Goal: Task Accomplishment & Management: Use online tool/utility

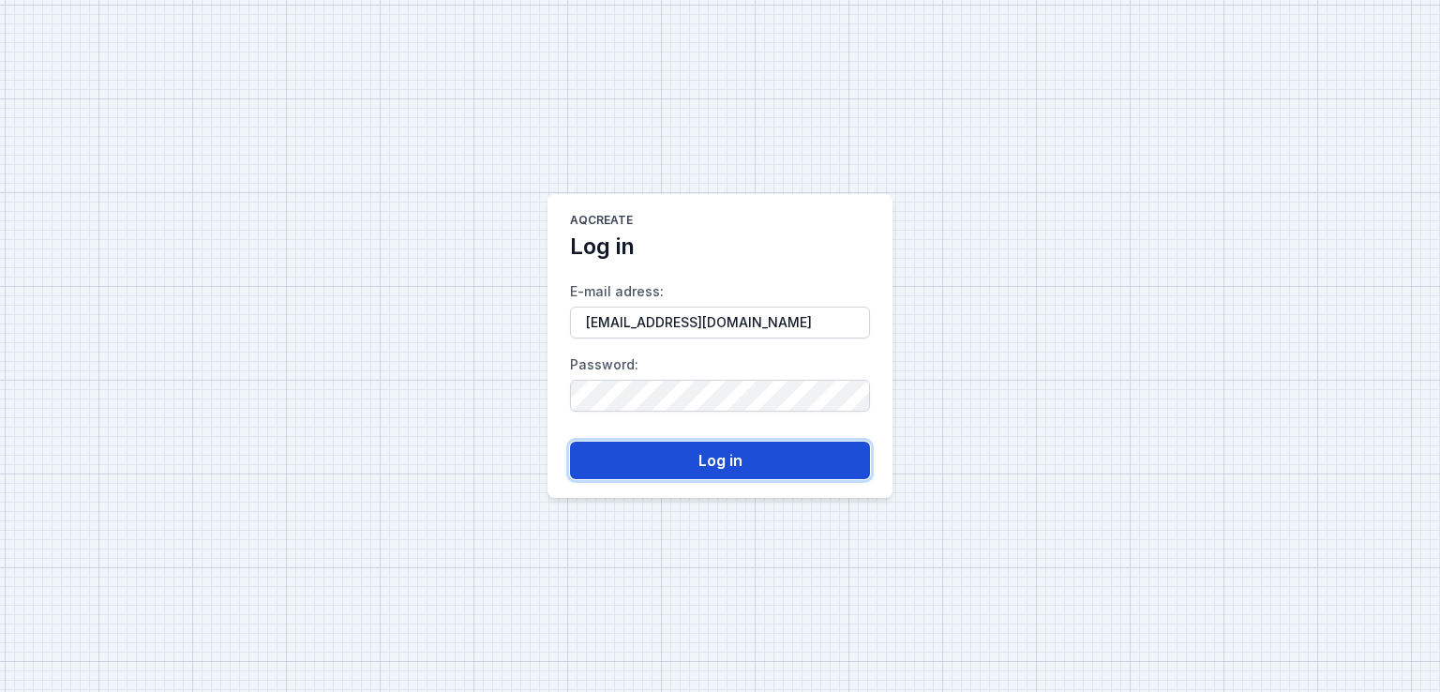
click at [734, 459] on button "Log in" at bounding box center [720, 461] width 300 height 38
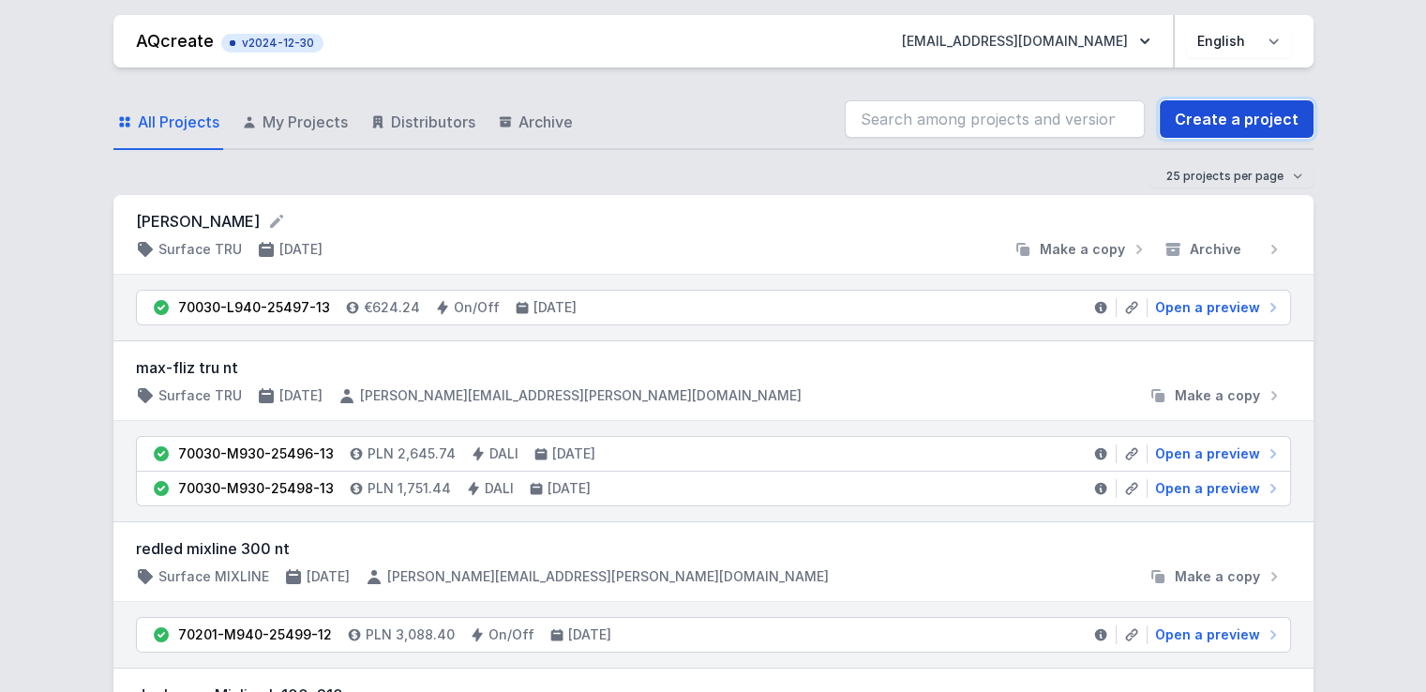
click at [1241, 132] on link "Create a project" at bounding box center [1237, 119] width 154 height 38
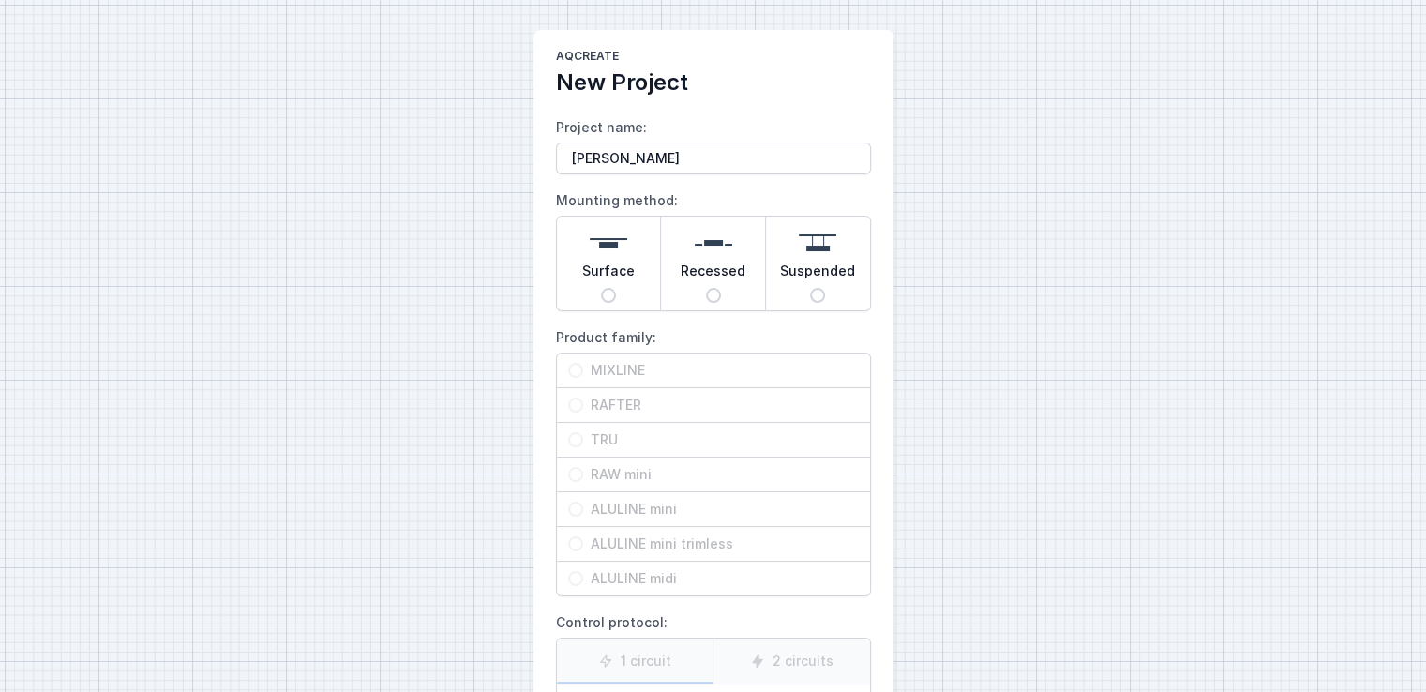
type input "[PERSON_NAME]"
click at [619, 288] on div "Surface" at bounding box center [609, 264] width 104 height 94
click at [616, 288] on input "Surface" at bounding box center [608, 295] width 15 height 15
radio input "true"
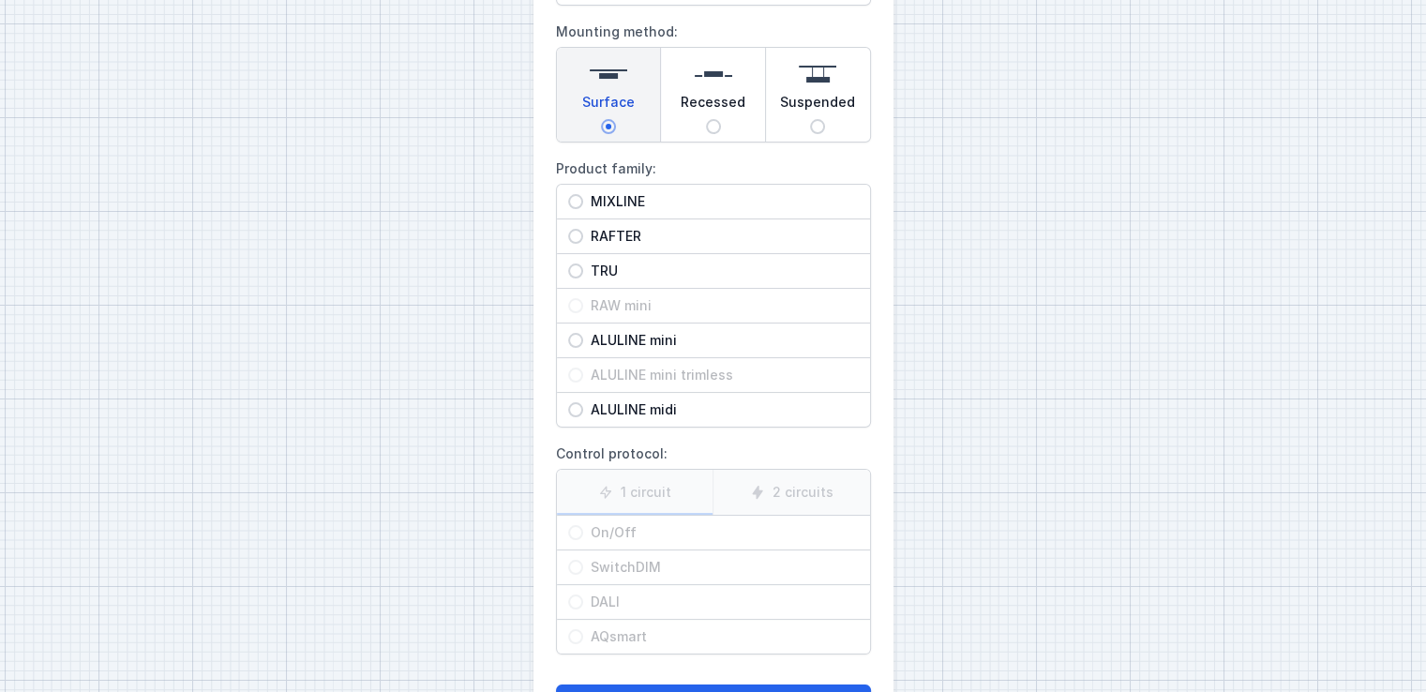
click at [611, 275] on span "TRU" at bounding box center [721, 271] width 276 height 19
click at [583, 275] on input "TRU" at bounding box center [575, 270] width 15 height 15
radio input "true"
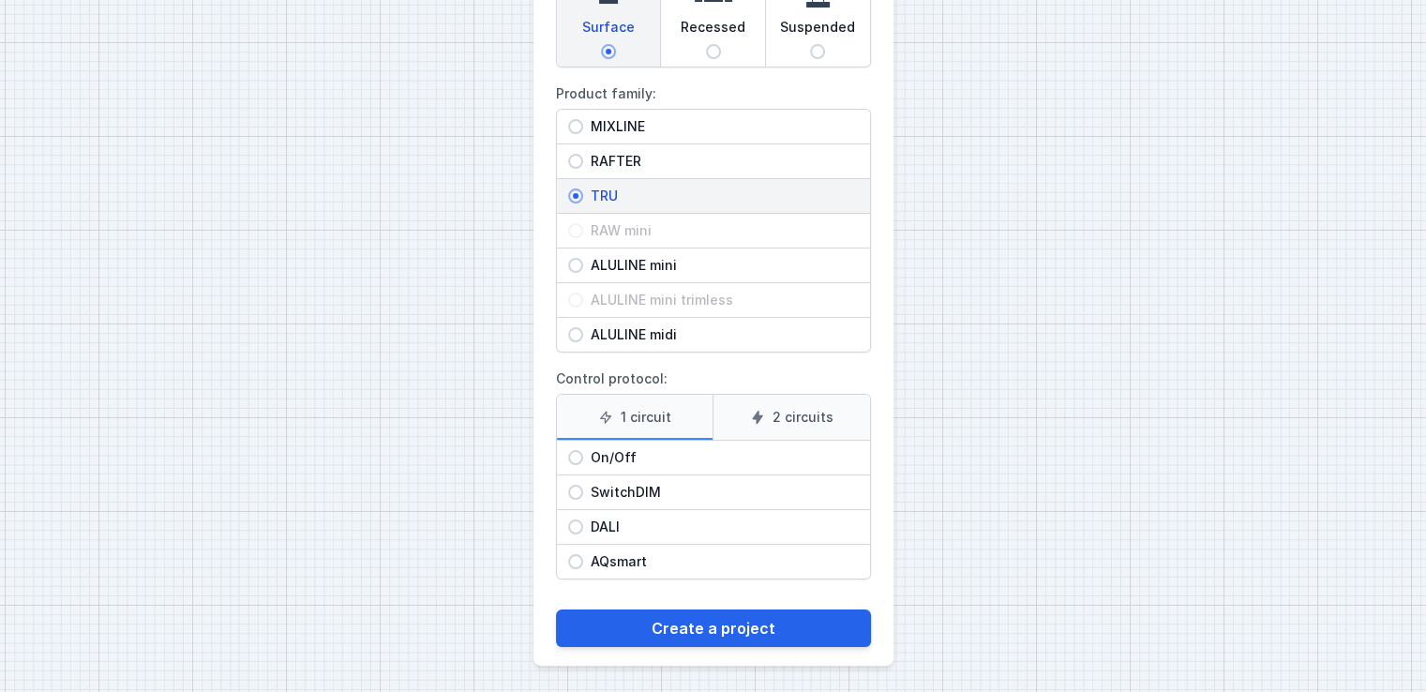
click at [608, 443] on div "On/Off" at bounding box center [713, 458] width 313 height 34
click at [583, 450] on input "On/Off" at bounding box center [575, 457] width 15 height 15
radio input "true"
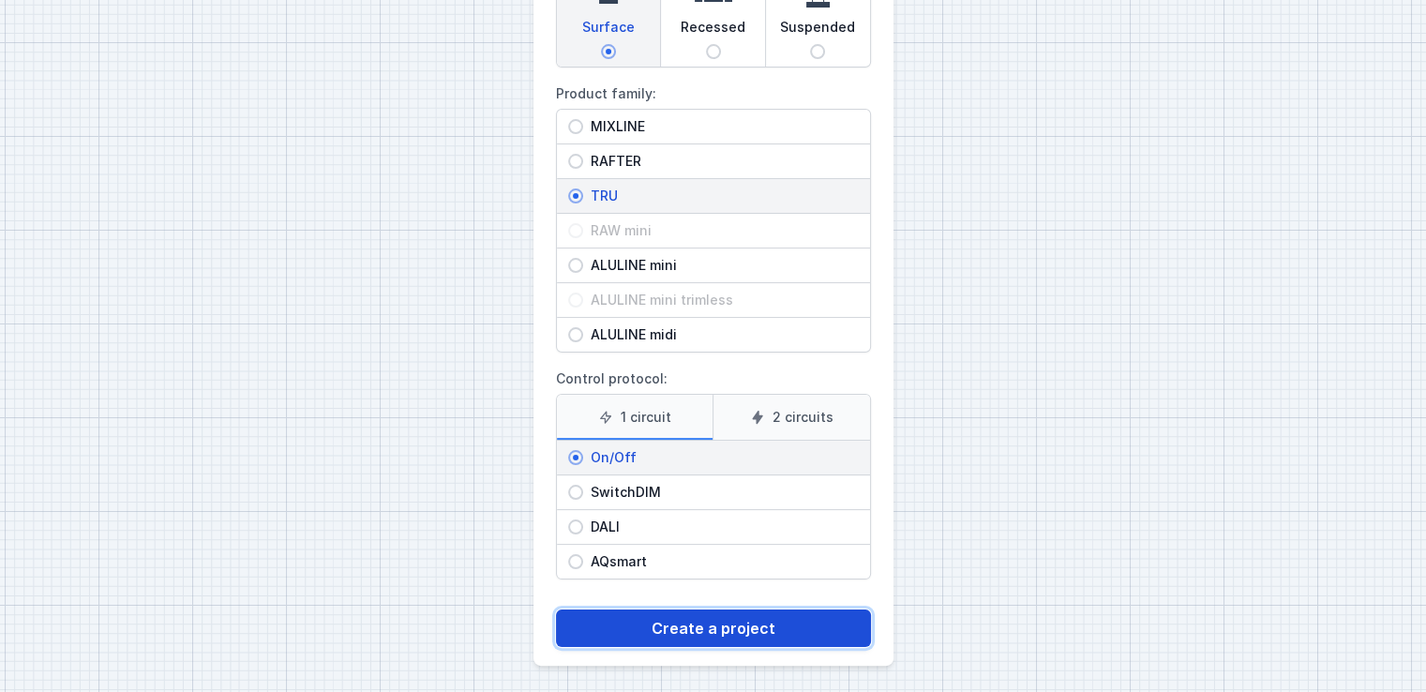
click at [723, 617] on button "Create a project" at bounding box center [713, 629] width 315 height 38
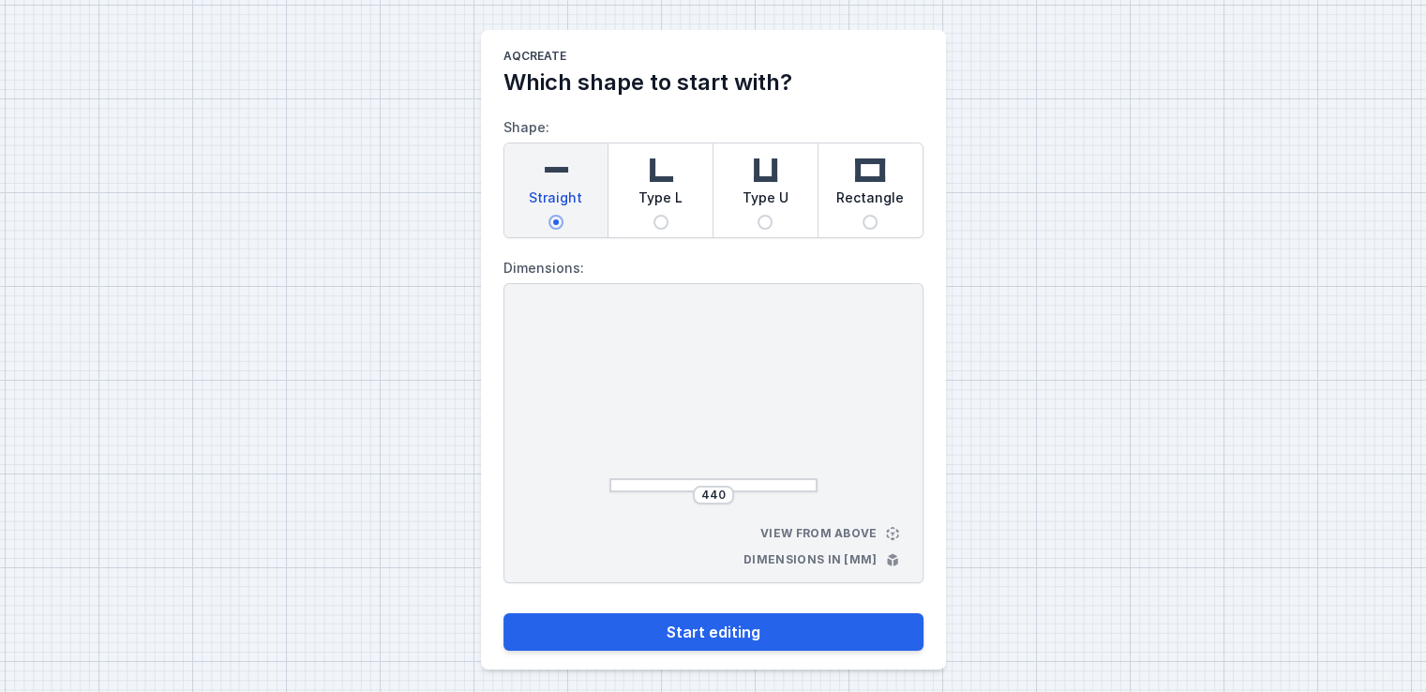
click at [662, 204] on span "Type L" at bounding box center [661, 201] width 44 height 26
click at [662, 215] on input "Type L" at bounding box center [661, 222] width 15 height 15
radio input "true"
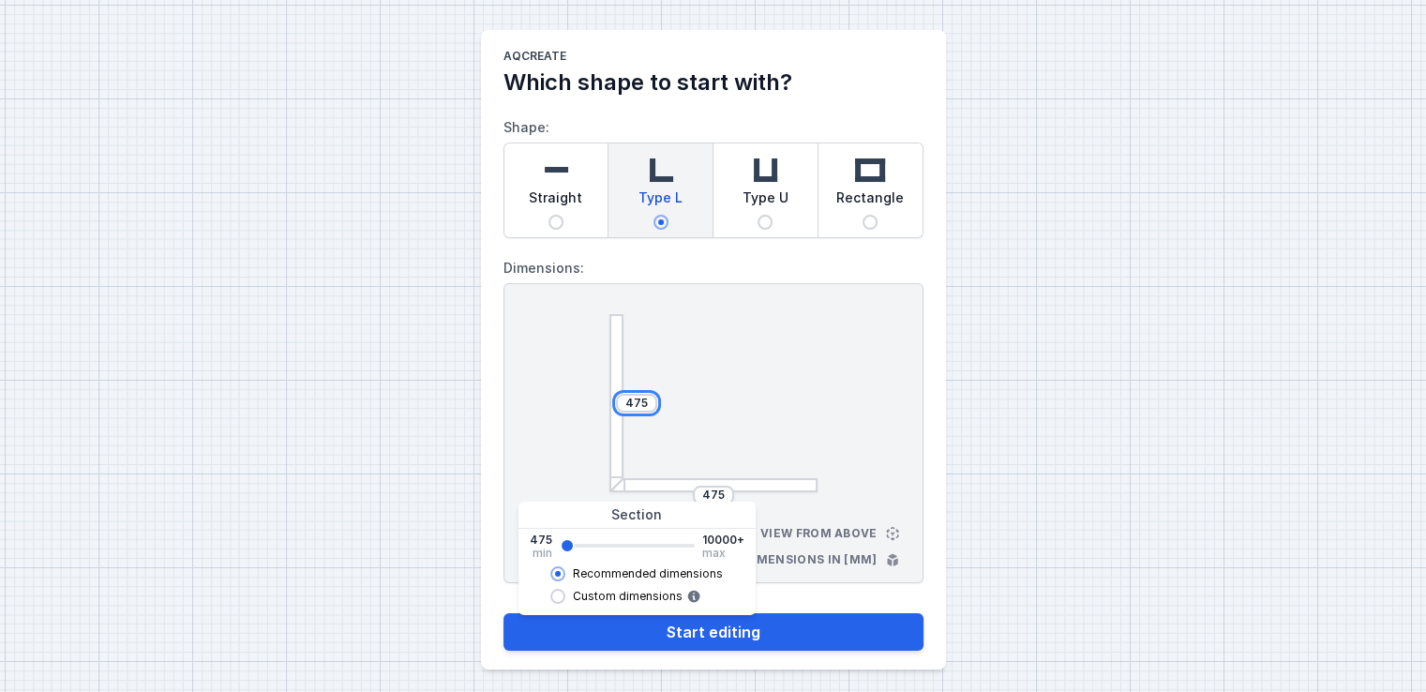
drag, startPoint x: 649, startPoint y: 402, endPoint x: 535, endPoint y: 388, distance: 114.3
click at [535, 388] on div "475 475 View from above Dimensions in [mm]" at bounding box center [714, 433] width 420 height 300
type input "3137"
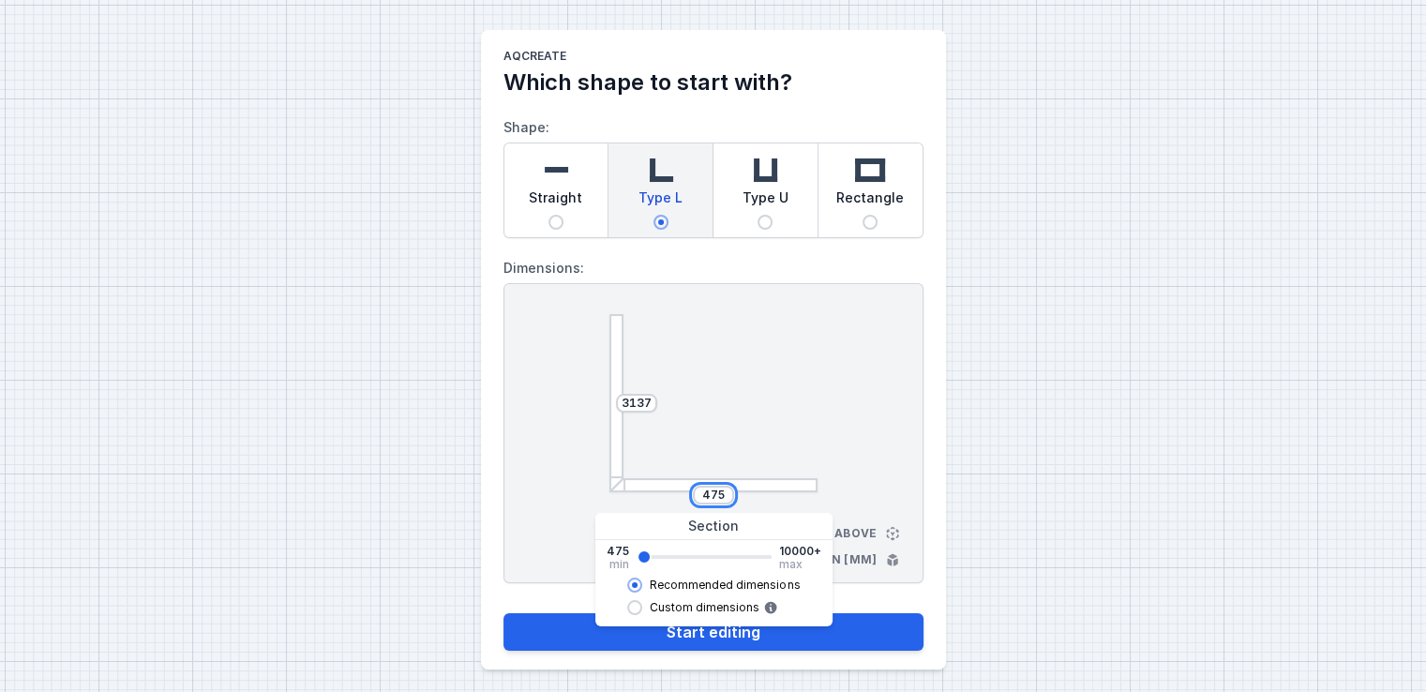
drag, startPoint x: 722, startPoint y: 491, endPoint x: 570, endPoint y: 480, distance: 152.3
click at [570, 480] on div "3137 475 View from above Dimensions in [mm]" at bounding box center [714, 433] width 420 height 300
type input "2437"
click at [385, 459] on div "AQcreate Which shape to start with? Shape: Straight Type L Type U Rectangle Dim…" at bounding box center [713, 350] width 1426 height 700
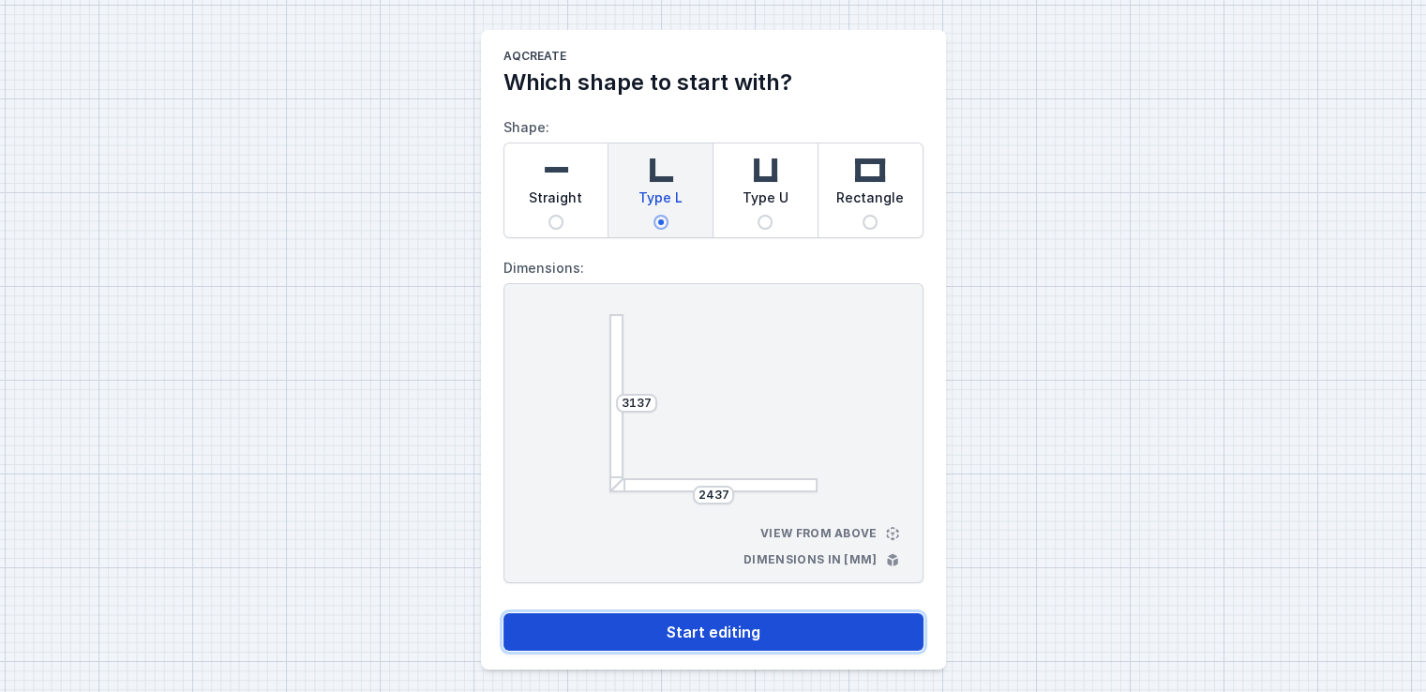
click at [707, 645] on button "Start editing" at bounding box center [714, 632] width 420 height 38
select select "M"
select select "3000"
select select "opal"
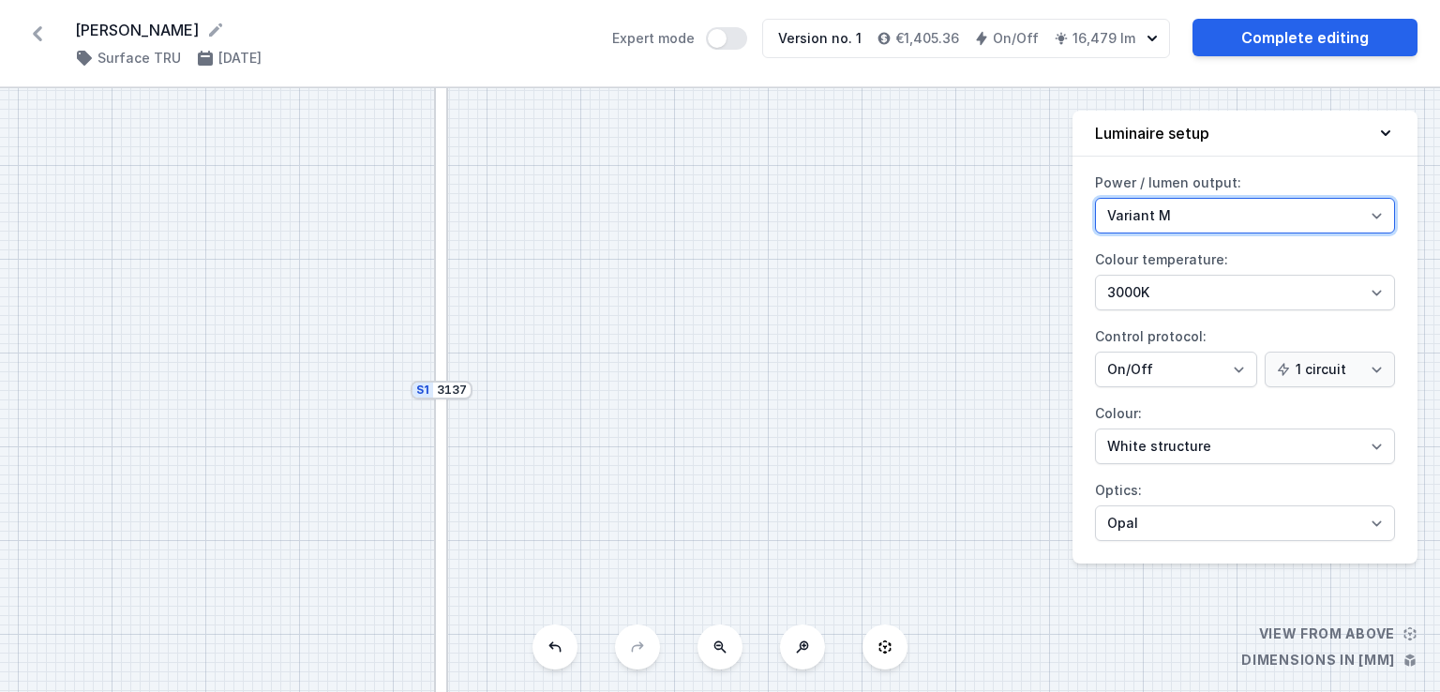
click at [1248, 221] on select "Variant L Variant M" at bounding box center [1245, 216] width 300 height 36
select select "L"
click at [1095, 198] on select "Variant L Variant M" at bounding box center [1245, 216] width 300 height 36
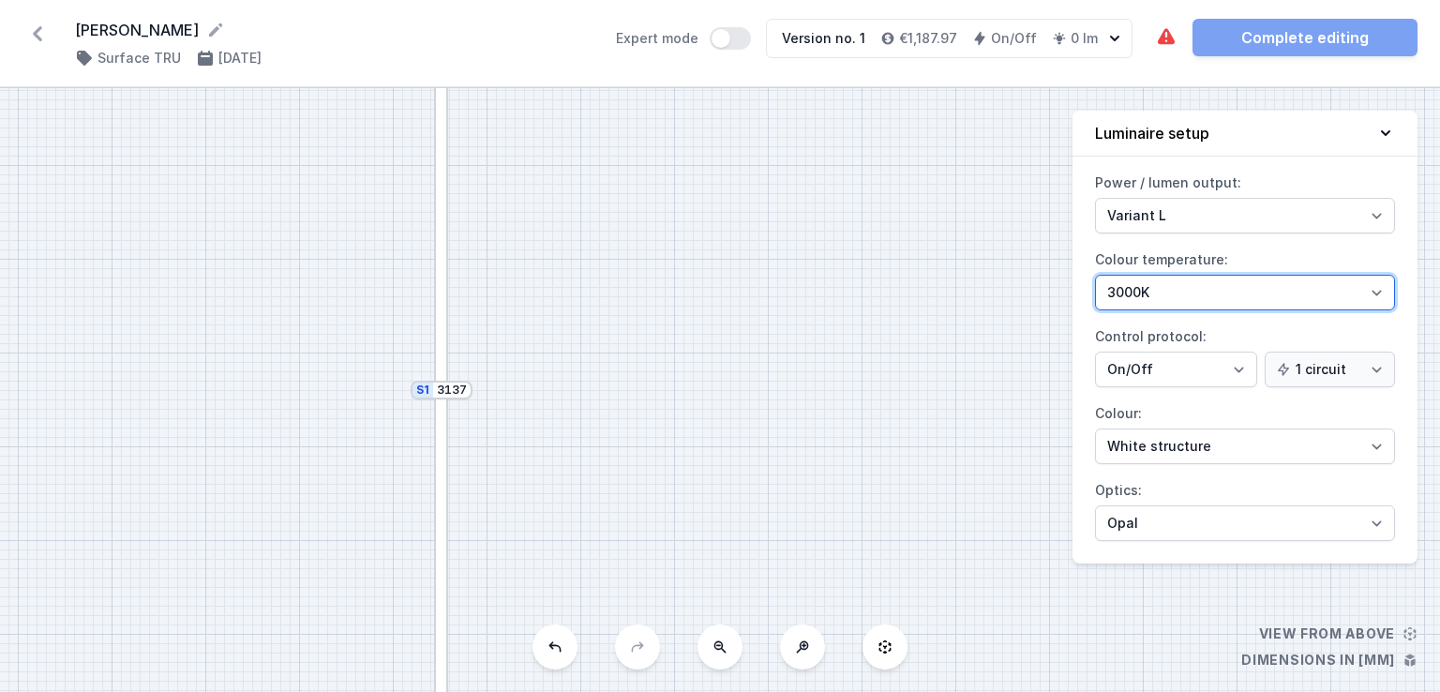
click at [1188, 286] on select "4000K 3000K 2700K" at bounding box center [1245, 293] width 300 height 36
select select "4000"
click at [1095, 275] on select "4000K 3000K 2700K" at bounding box center [1245, 293] width 300 height 36
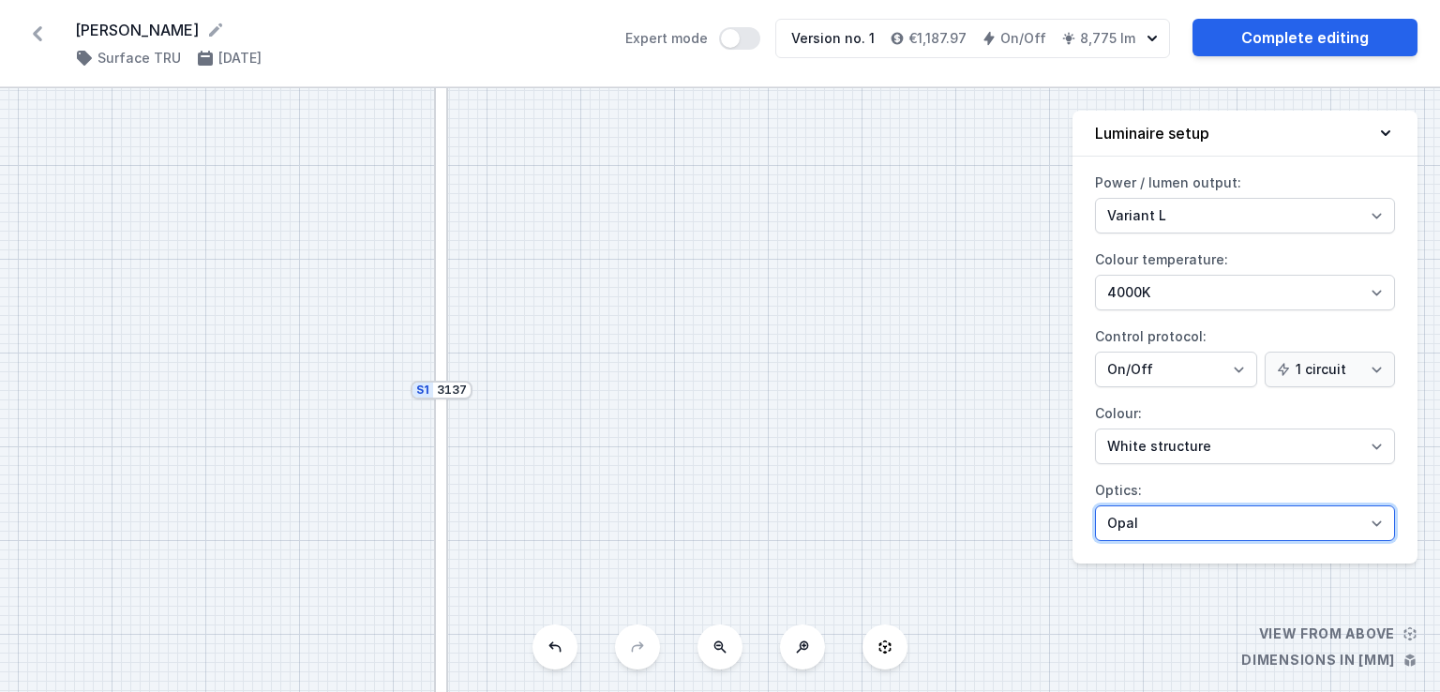
click at [1170, 512] on select "Microprism Opal" at bounding box center [1245, 523] width 300 height 36
select select "microprism"
click at [1095, 505] on select "Microprism Opal" at bounding box center [1245, 523] width 300 height 36
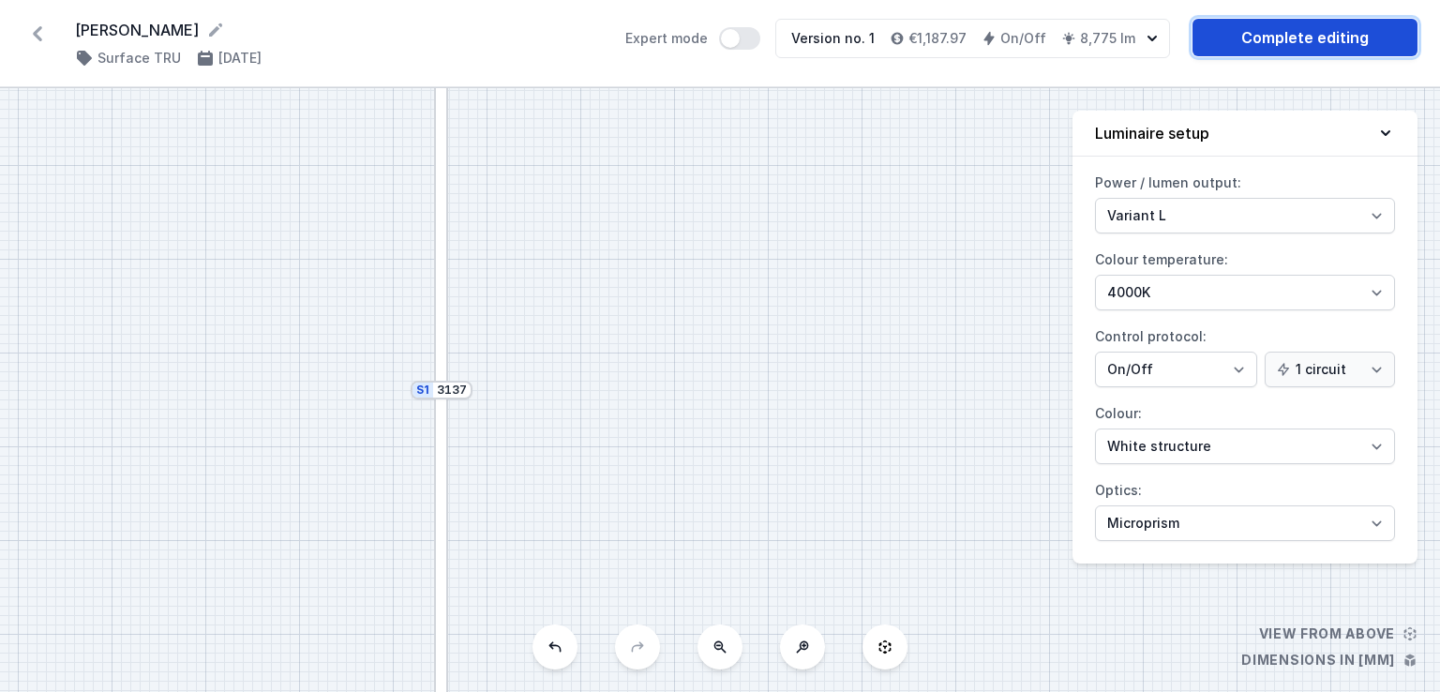
click at [1290, 48] on link "Complete editing" at bounding box center [1305, 38] width 225 height 38
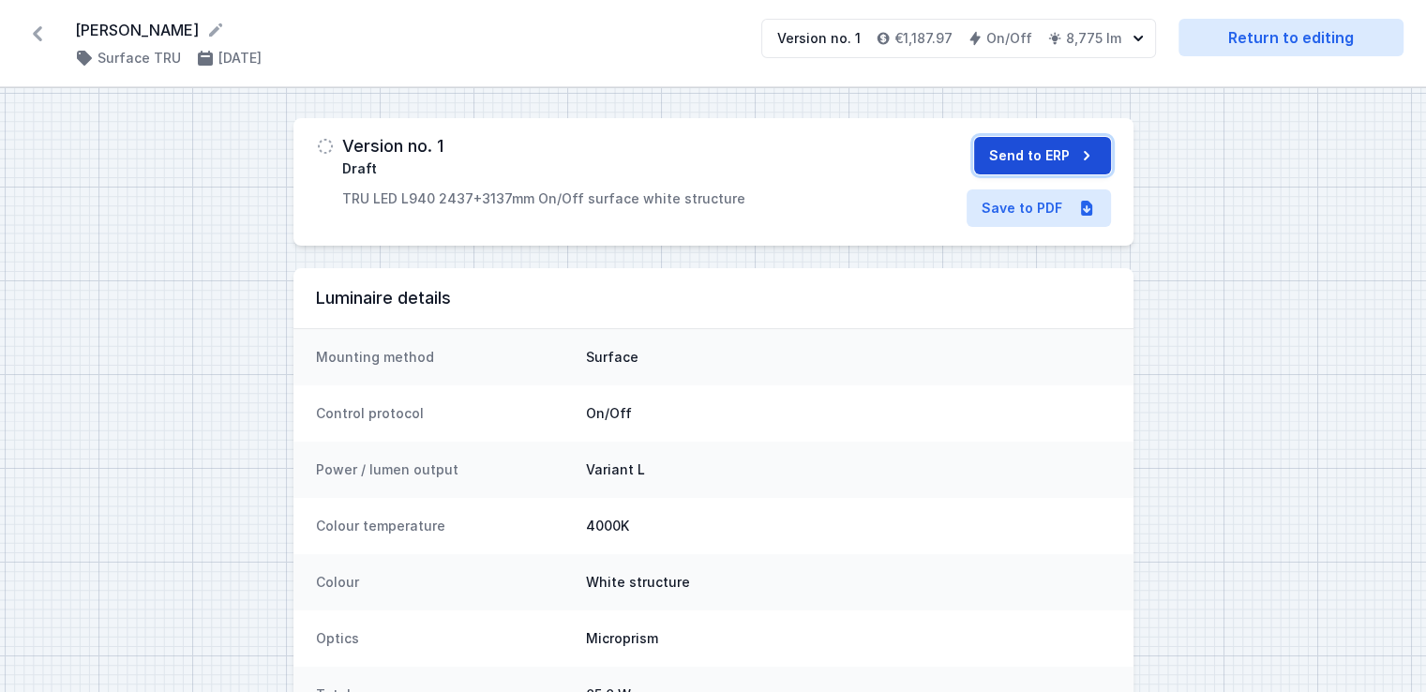
drag, startPoint x: 1058, startPoint y: 148, endPoint x: 1026, endPoint y: 147, distance: 31.9
click at [1026, 147] on button "Send to ERP" at bounding box center [1042, 156] width 137 height 38
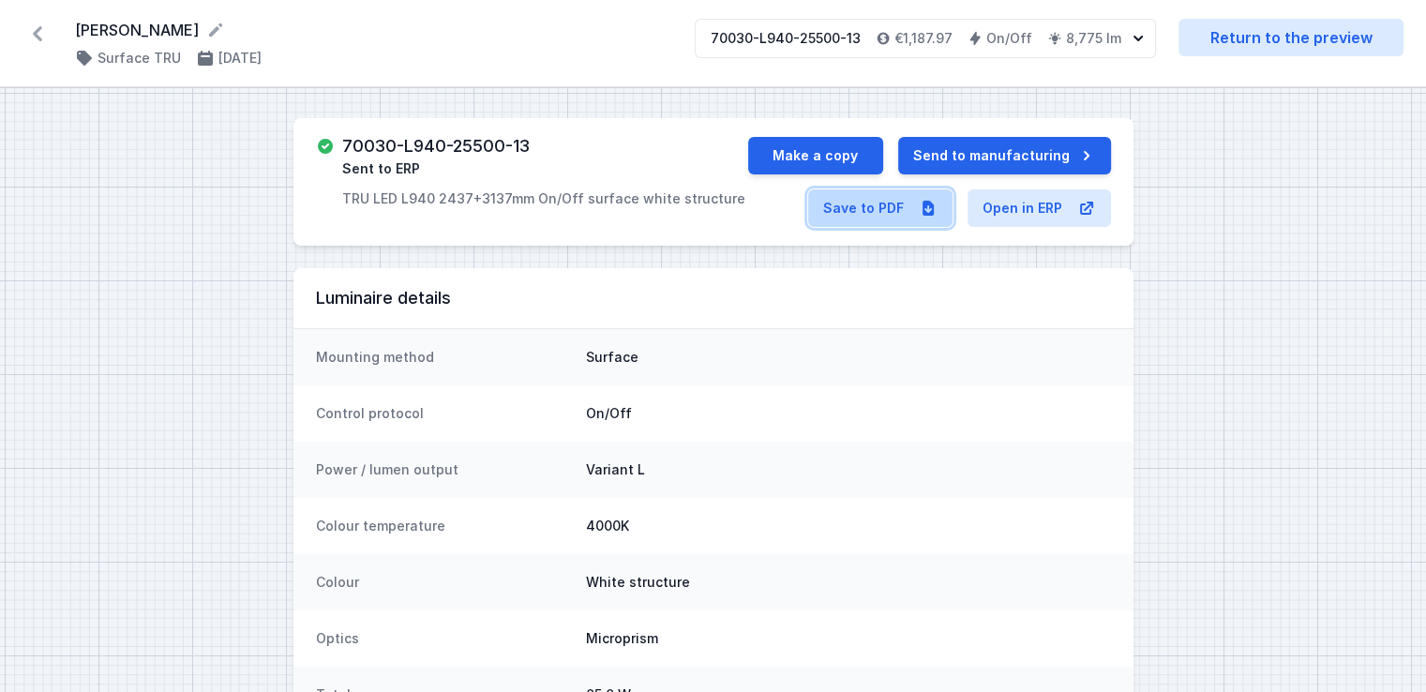
click at [879, 210] on link "Save to PDF" at bounding box center [880, 208] width 144 height 38
